Goal: Task Accomplishment & Management: Use online tool/utility

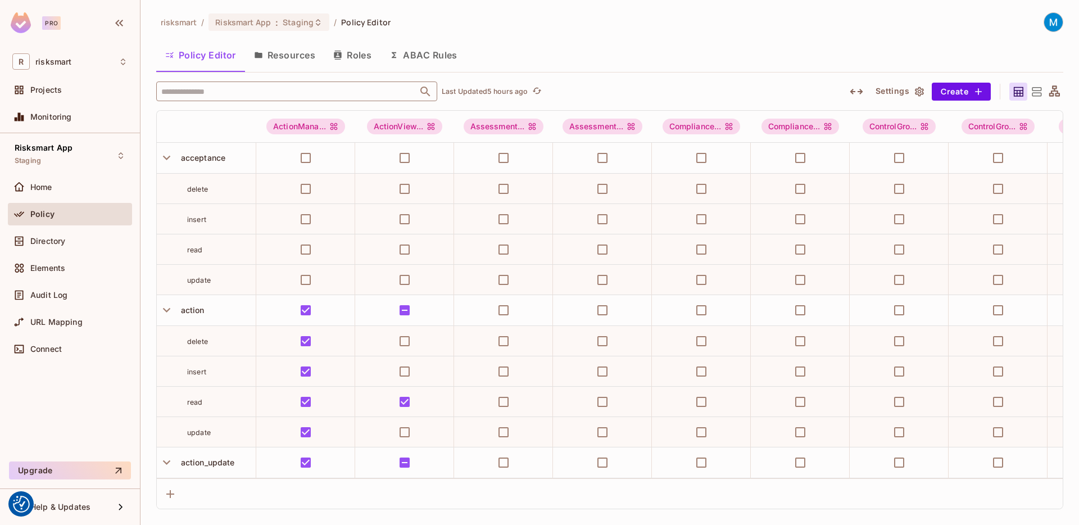
click at [236, 92] on input "text" at bounding box center [287, 92] width 257 height 20
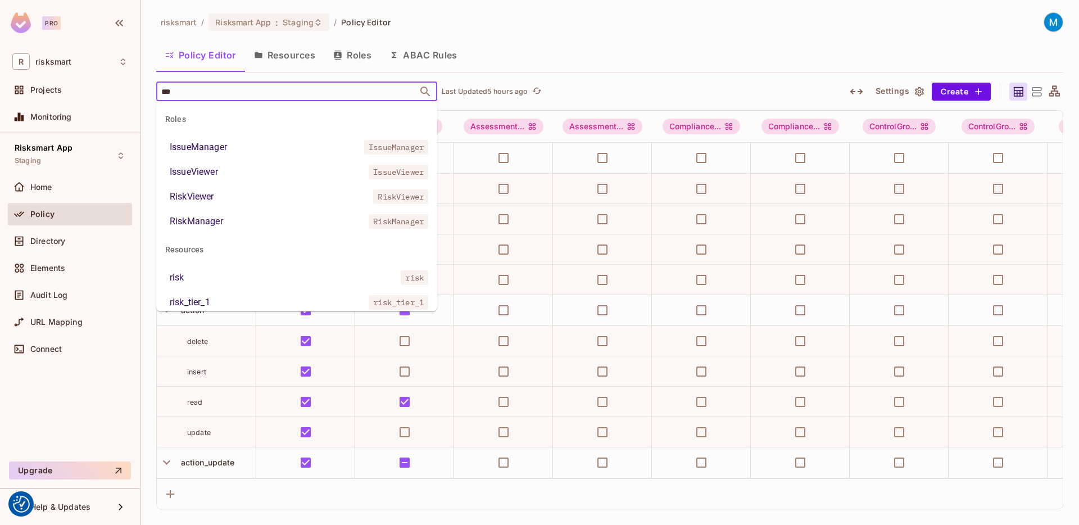
type input "****"
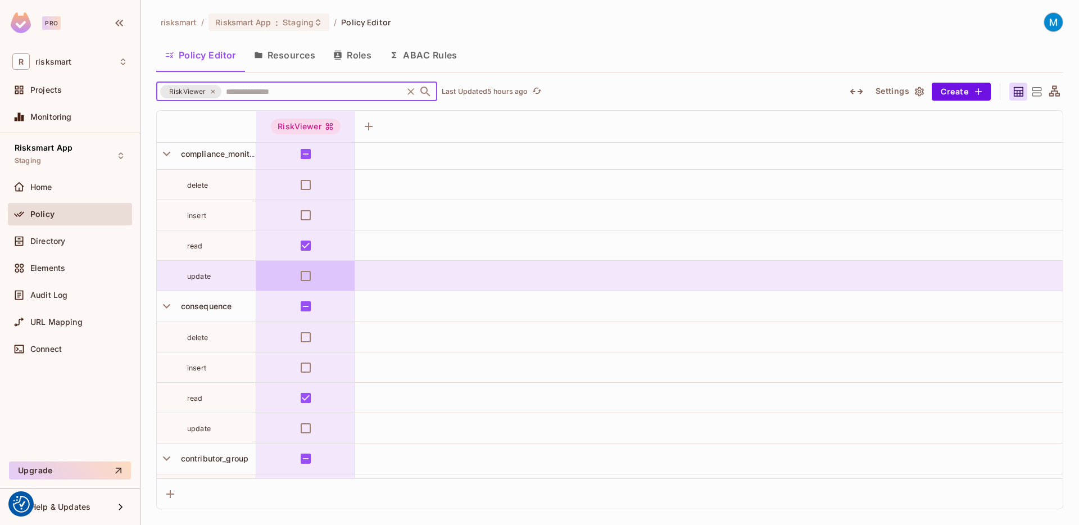
scroll to position [1989, 0]
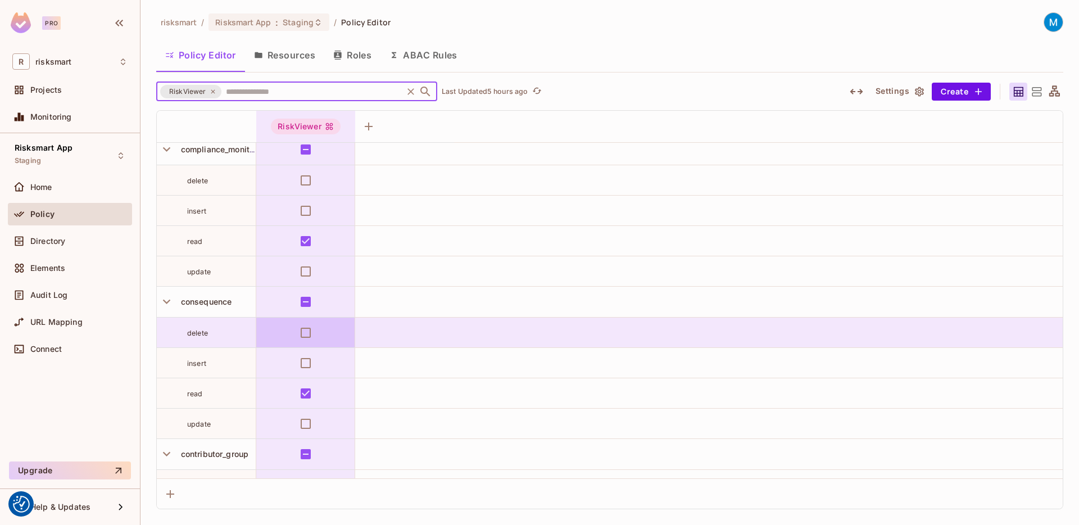
click at [323, 380] on td at bounding box center [305, 393] width 99 height 30
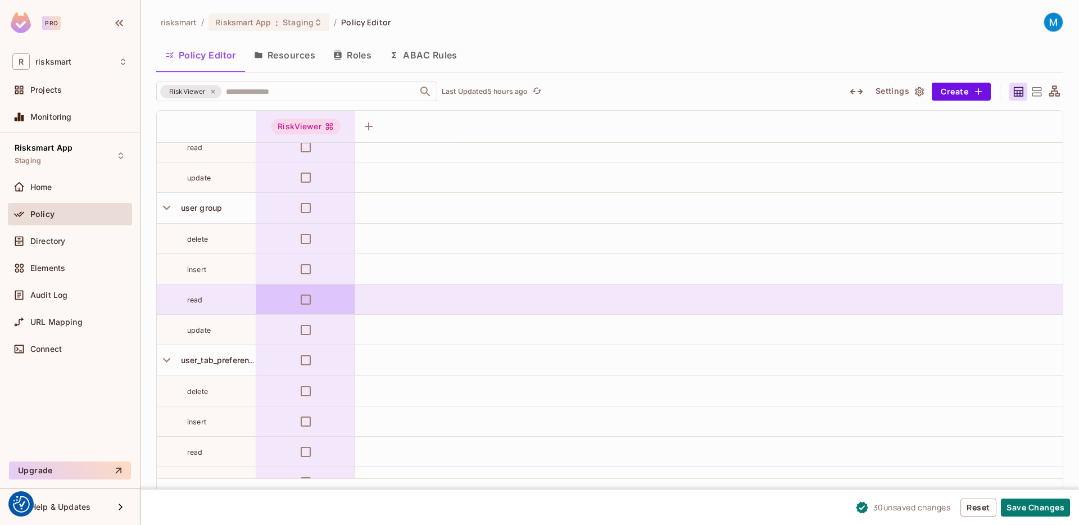
scroll to position [11396, 0]
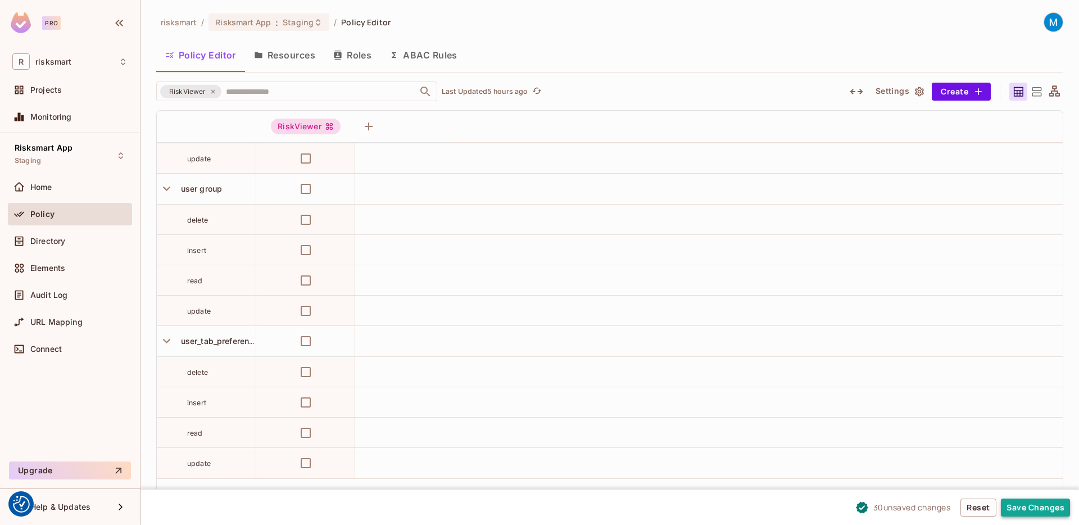
click at [1038, 508] on button "Save Changes" at bounding box center [1035, 508] width 69 height 18
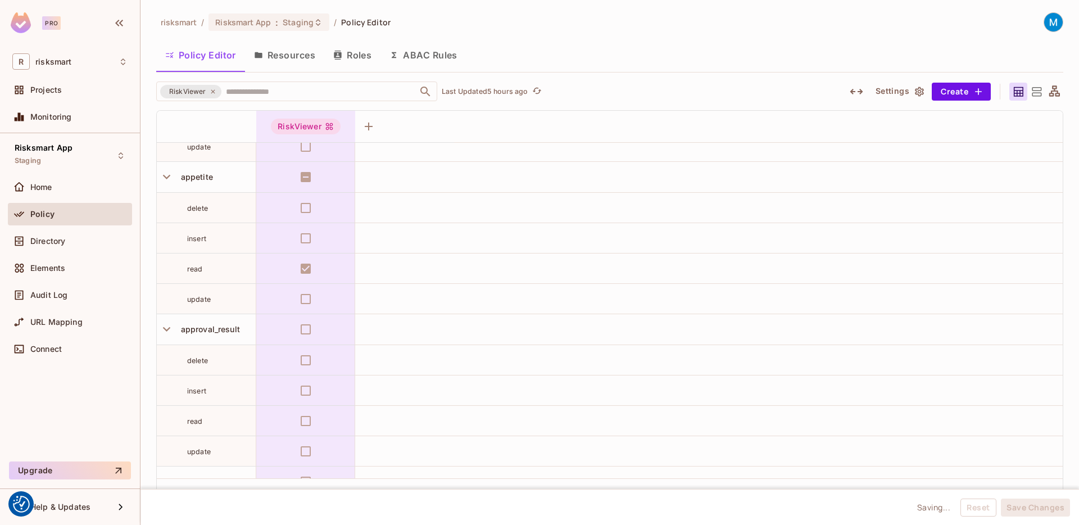
scroll to position [0, 0]
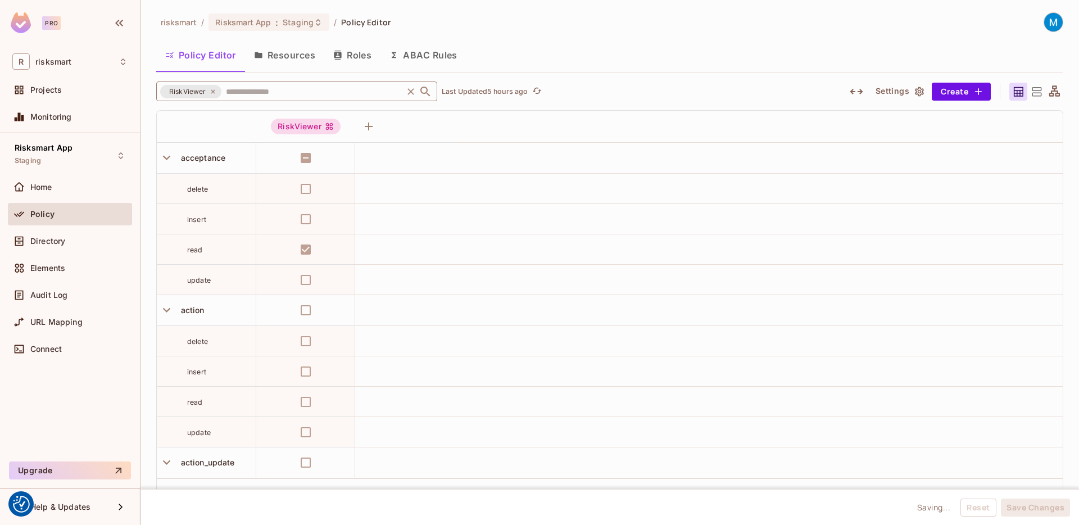
click at [262, 93] on input "text" at bounding box center [312, 92] width 178 height 20
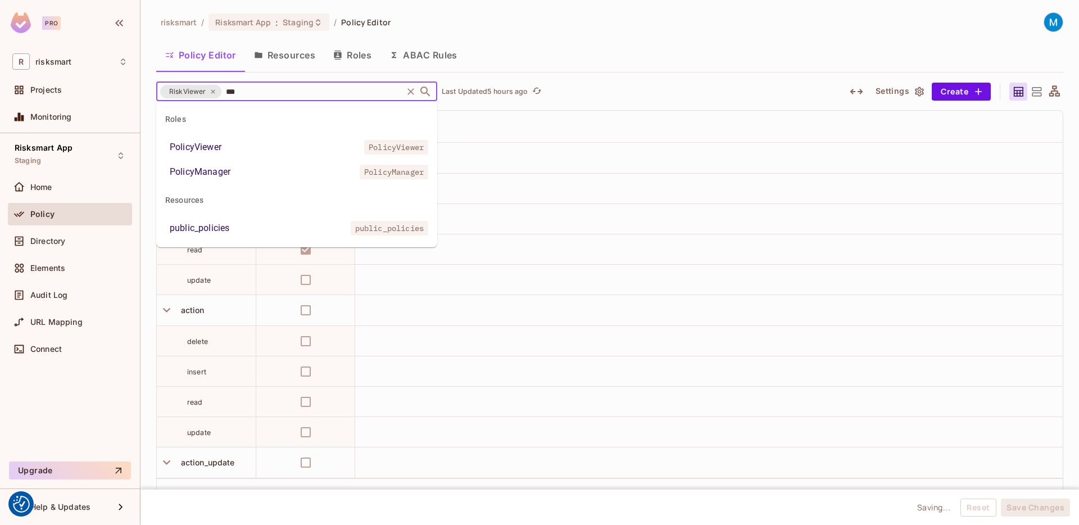
type input "****"
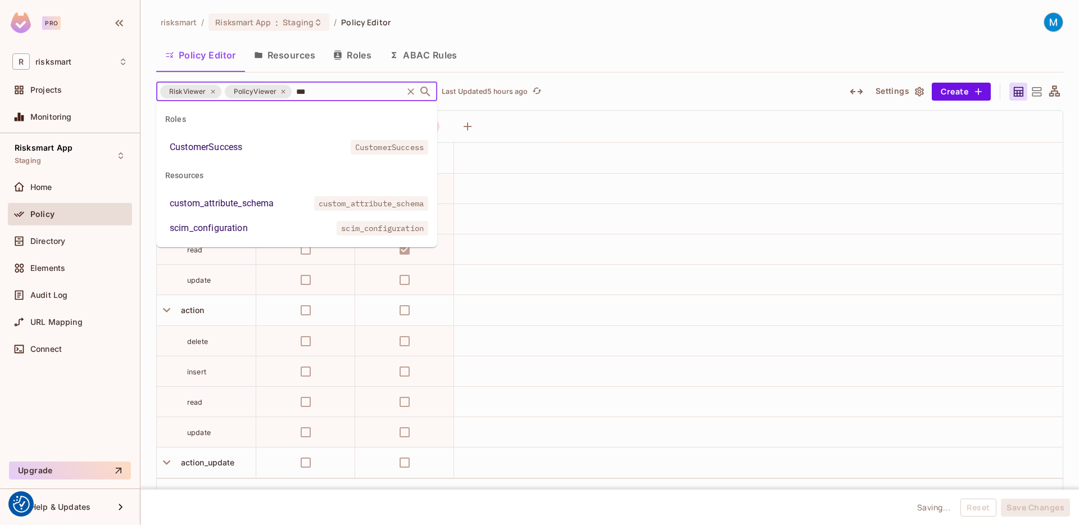
type input "****"
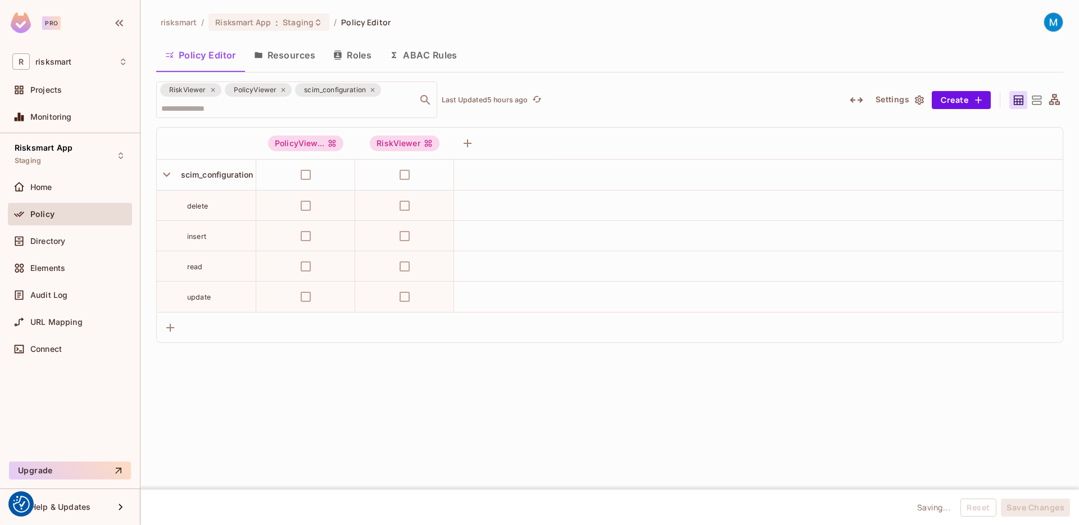
click at [627, 88] on div "RiskViewer PolicyViewer scim_configuration ​ Last Updated 5 hours ago" at bounding box center [494, 100] width 676 height 37
click at [409, 97] on icon "Clear" at bounding box center [410, 99] width 11 height 11
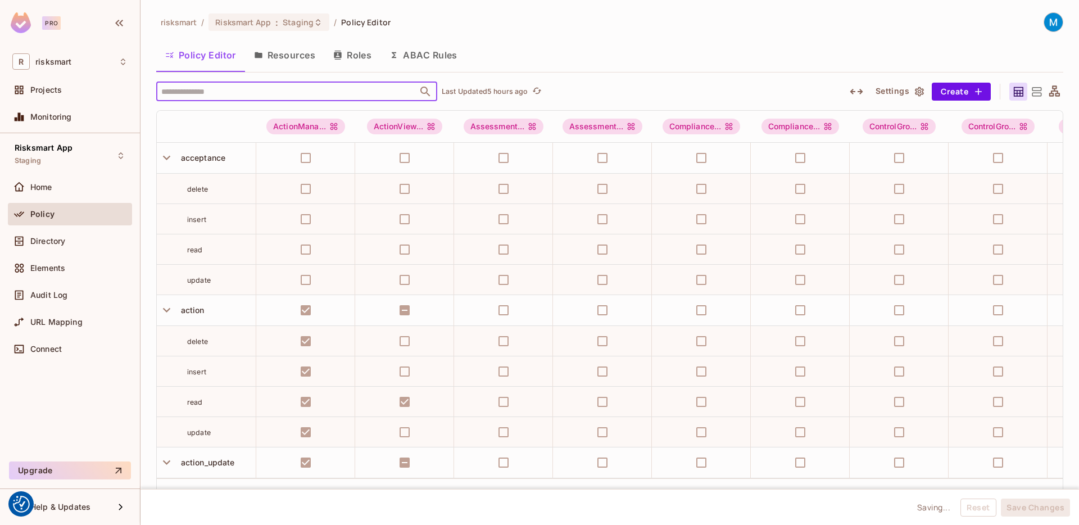
click at [290, 58] on button "Resources" at bounding box center [284, 55] width 79 height 28
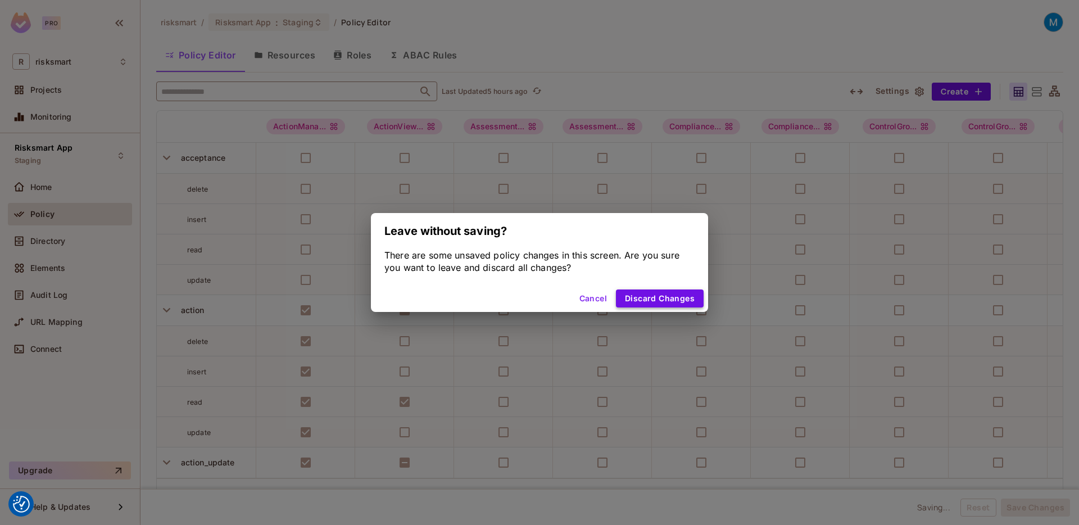
click at [650, 300] on button "Discard Changes" at bounding box center [660, 299] width 88 height 18
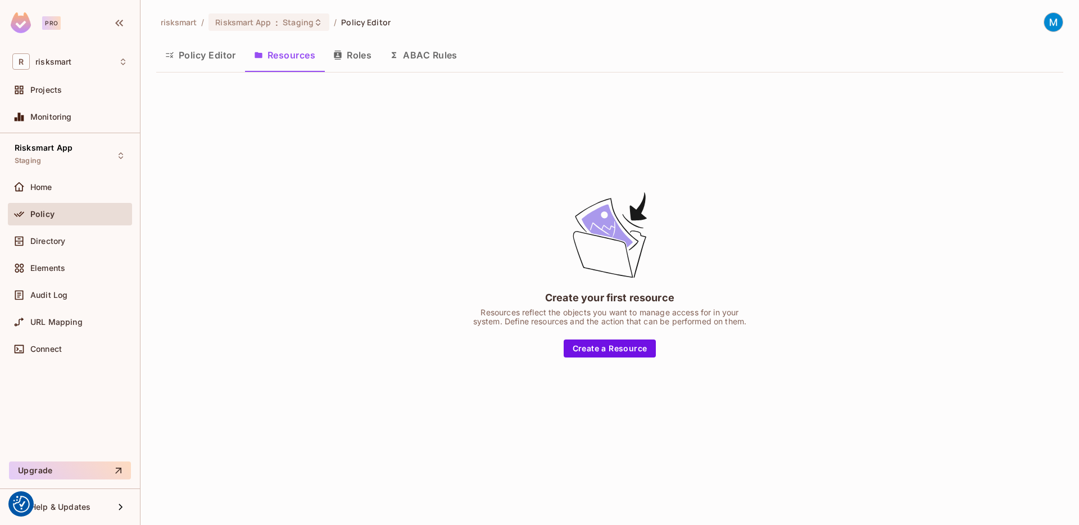
click at [365, 57] on button "Roles" at bounding box center [352, 55] width 56 height 28
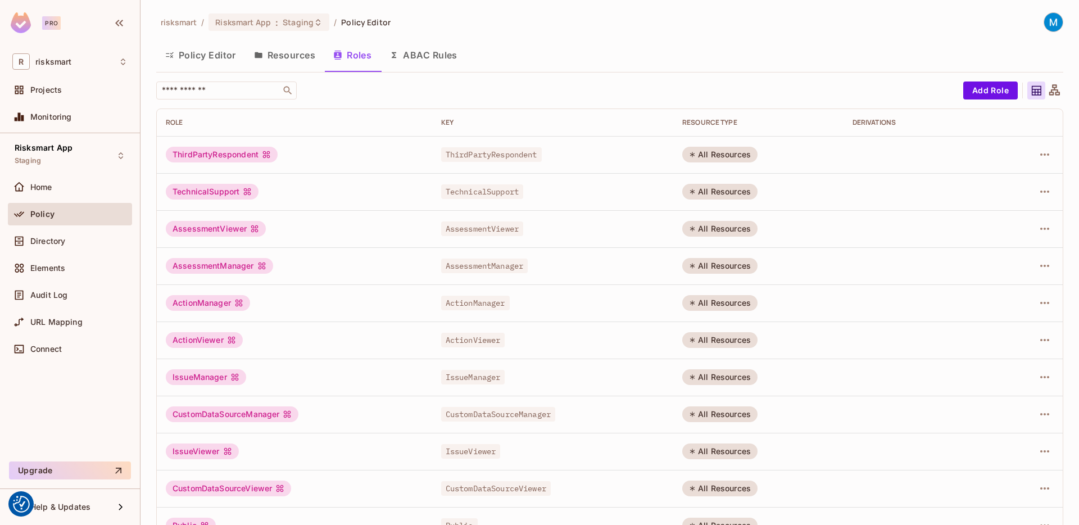
click at [418, 62] on button "ABAC Rules" at bounding box center [424, 55] width 86 height 28
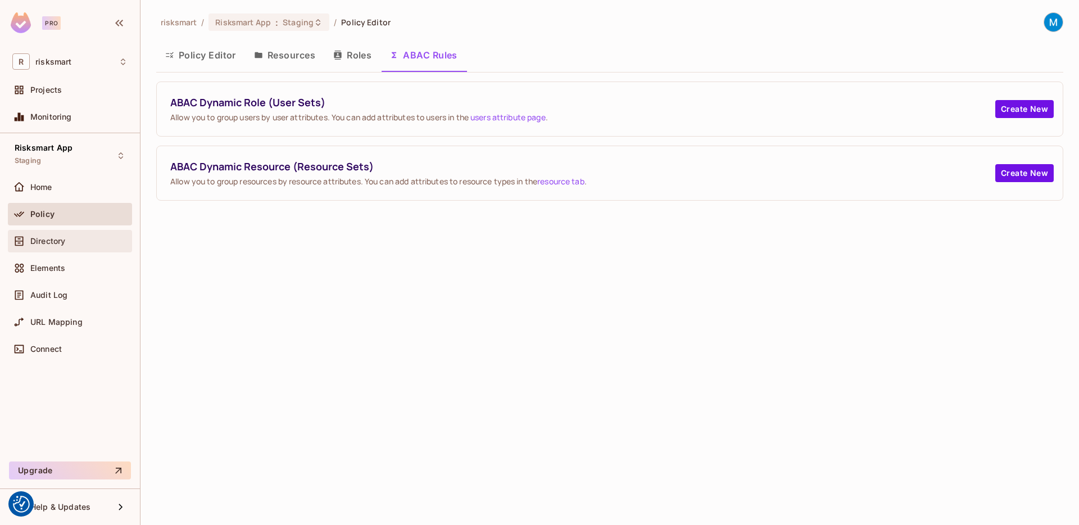
click at [60, 241] on span "Directory" at bounding box center [47, 241] width 35 height 9
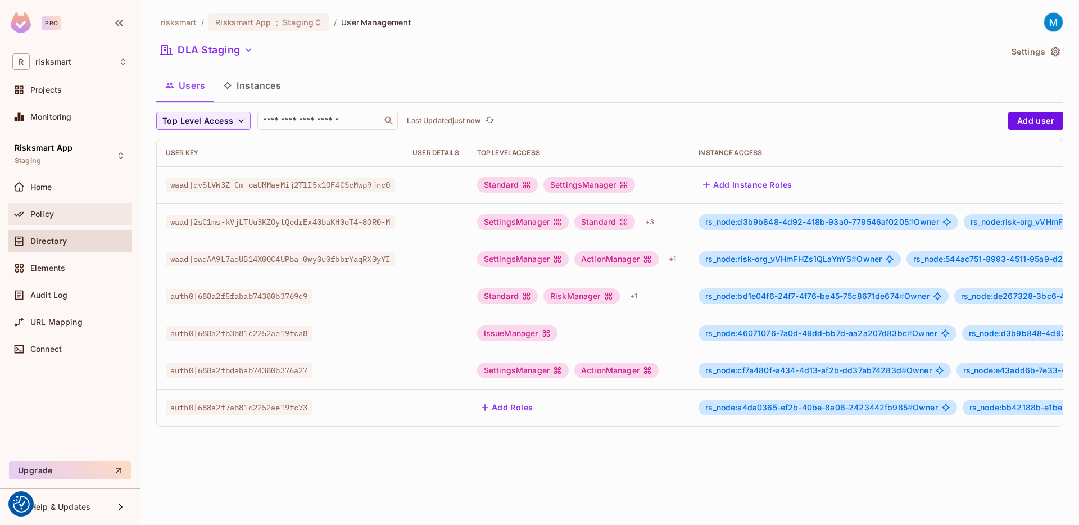
click at [39, 215] on span "Policy" at bounding box center [42, 214] width 24 height 9
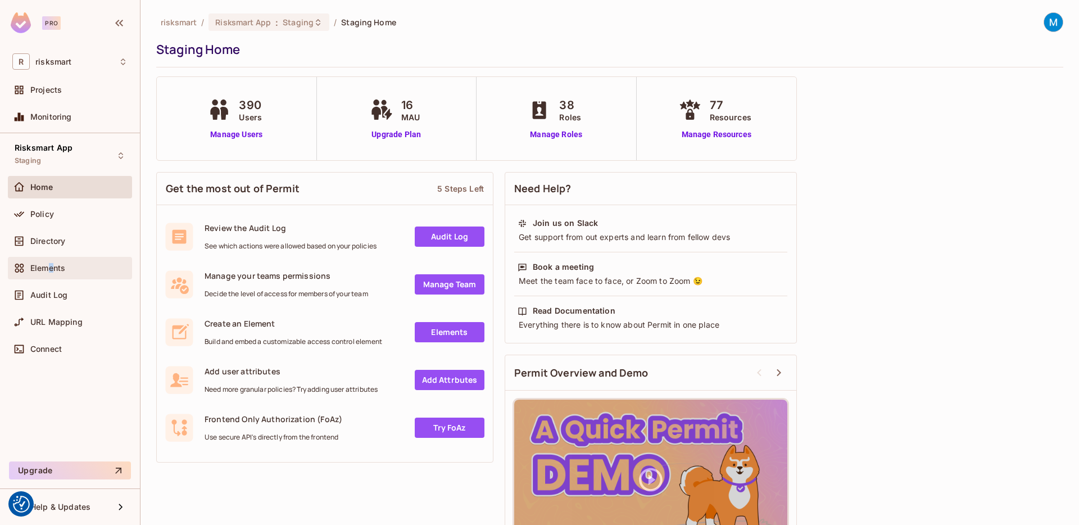
click at [51, 270] on span "Elements" at bounding box center [47, 268] width 35 height 9
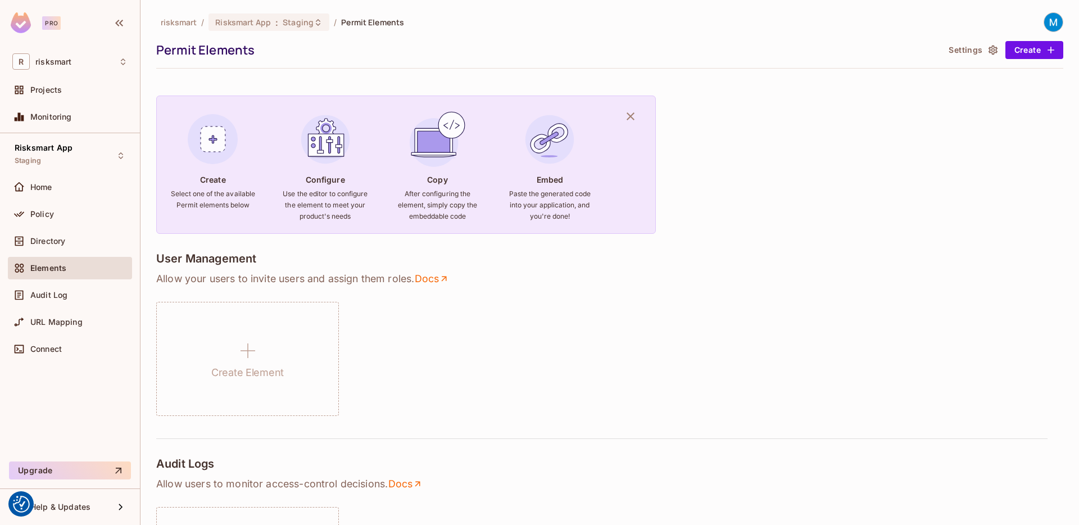
scroll to position [292, 0]
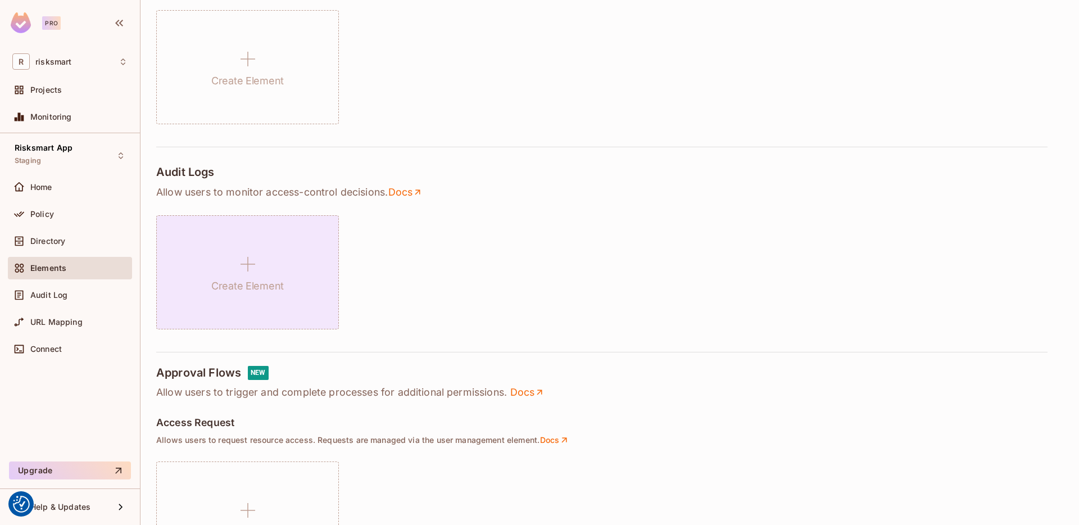
click at [247, 272] on icon at bounding box center [247, 264] width 27 height 27
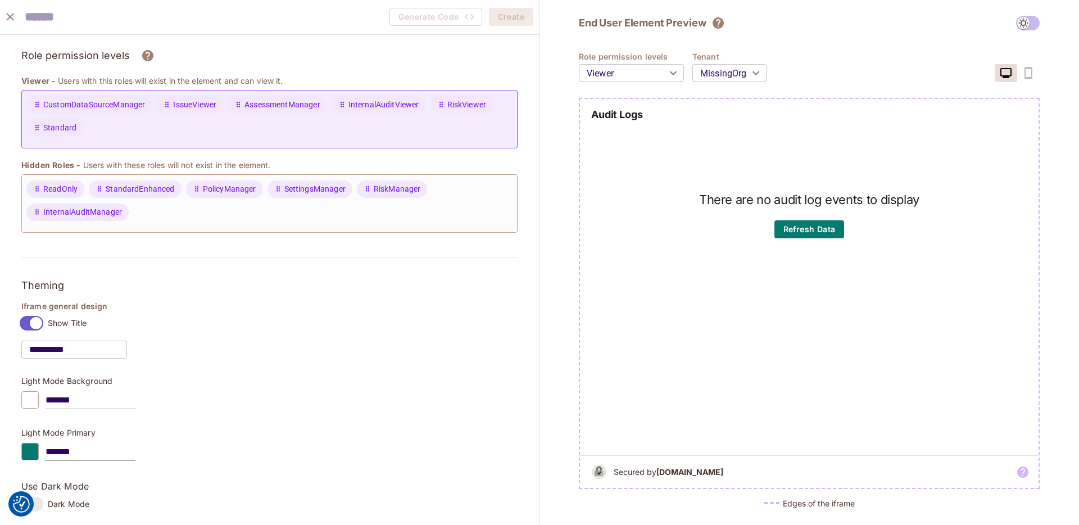
scroll to position [69, 0]
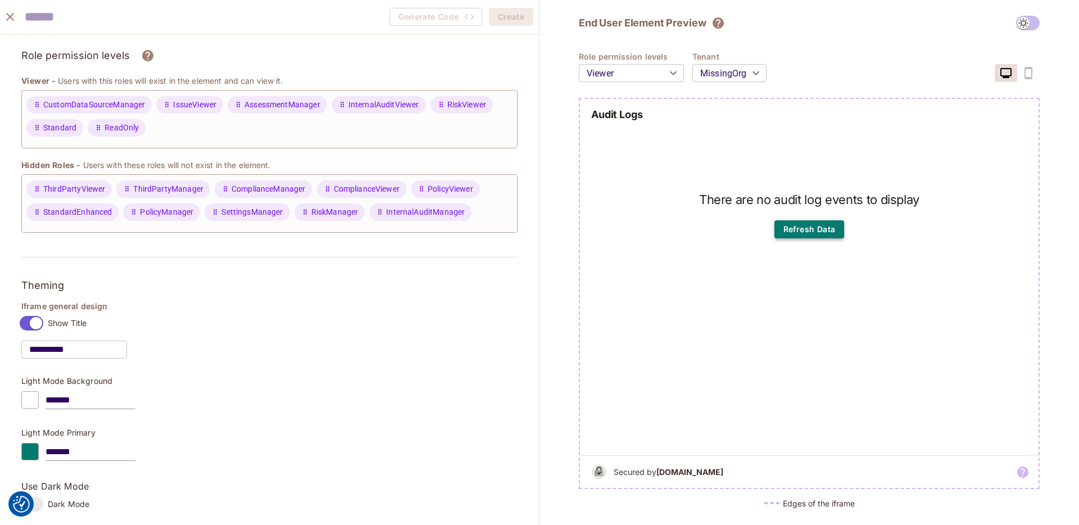
click at [808, 224] on button "Refresh Data" at bounding box center [810, 229] width 70 height 18
click at [649, 84] on body "We use cookies to enhance your browsing experience, serve personalized ads or c…" at bounding box center [539, 262] width 1079 height 525
click at [706, 82] on div at bounding box center [539, 262] width 1079 height 525
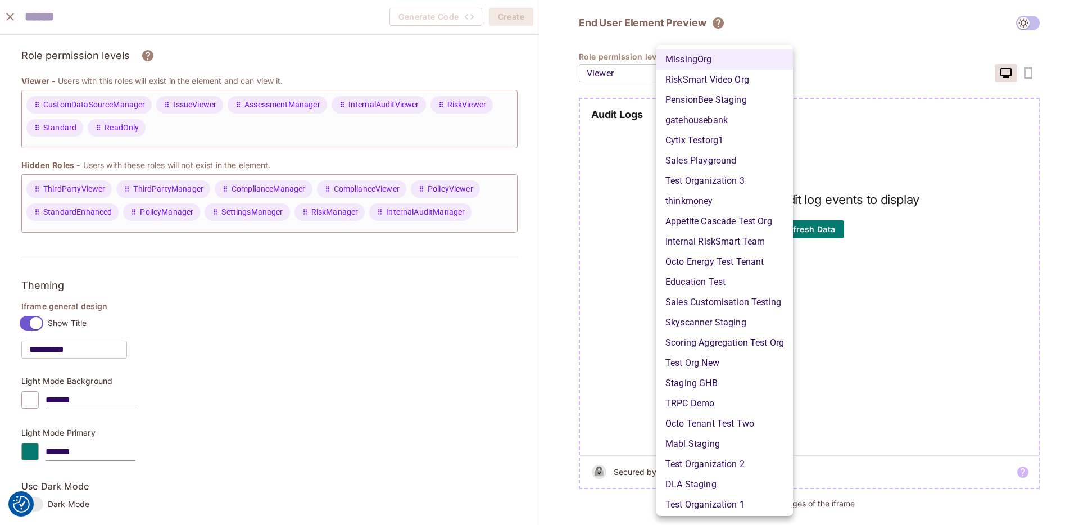
click at [721, 71] on body "We use cookies to enhance your browsing experience, serve personalized ads or c…" at bounding box center [539, 262] width 1079 height 525
click at [690, 485] on li "DLA Staging" at bounding box center [725, 485] width 137 height 20
type input "**********"
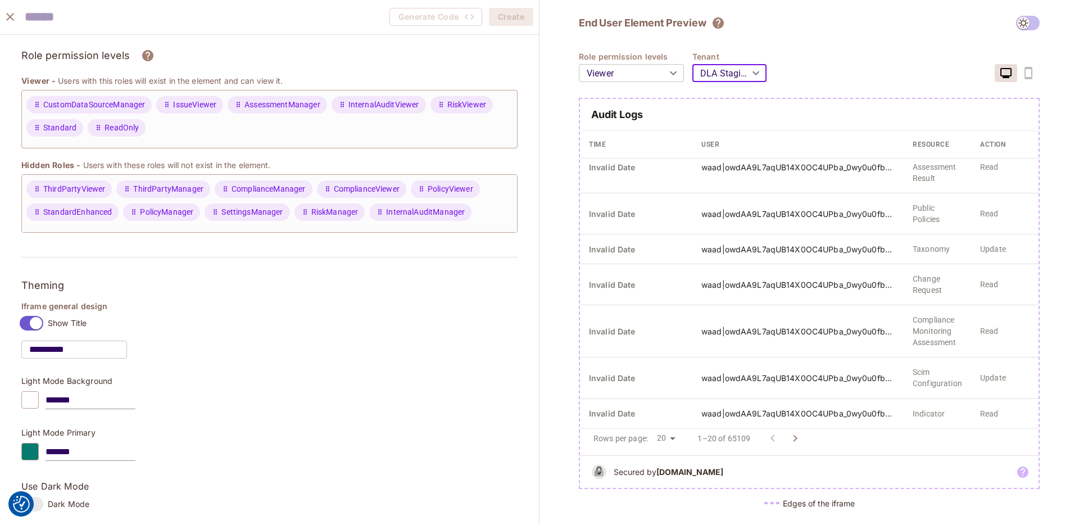
scroll to position [0, 0]
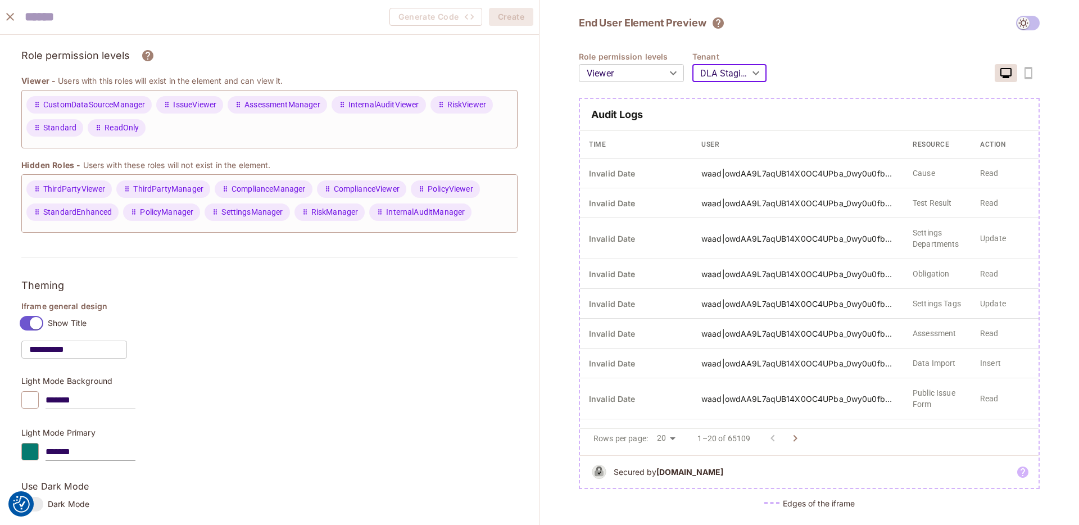
click at [699, 70] on body "We use cookies to enhance your browsing experience, serve personalized ads or c…" at bounding box center [539, 262] width 1079 height 525
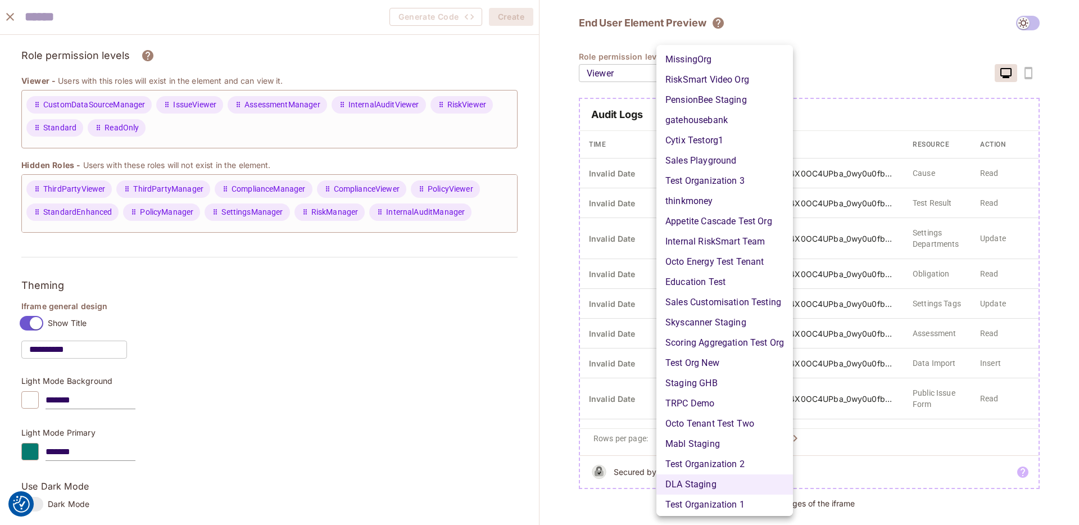
click at [956, 44] on div at bounding box center [539, 262] width 1079 height 525
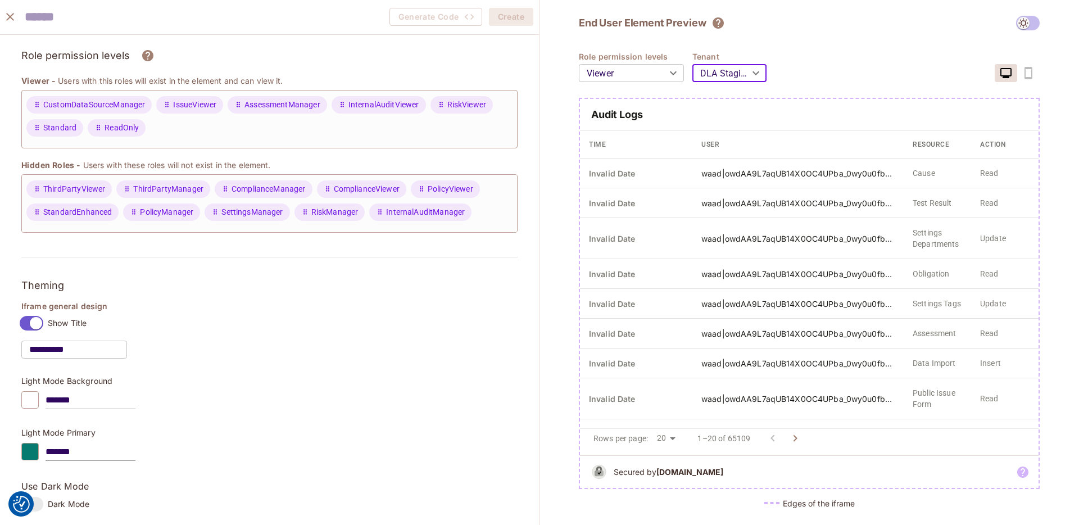
click at [6, 12] on icon "close" at bounding box center [9, 16] width 13 height 13
